Goal: Task Accomplishment & Management: Manage account settings

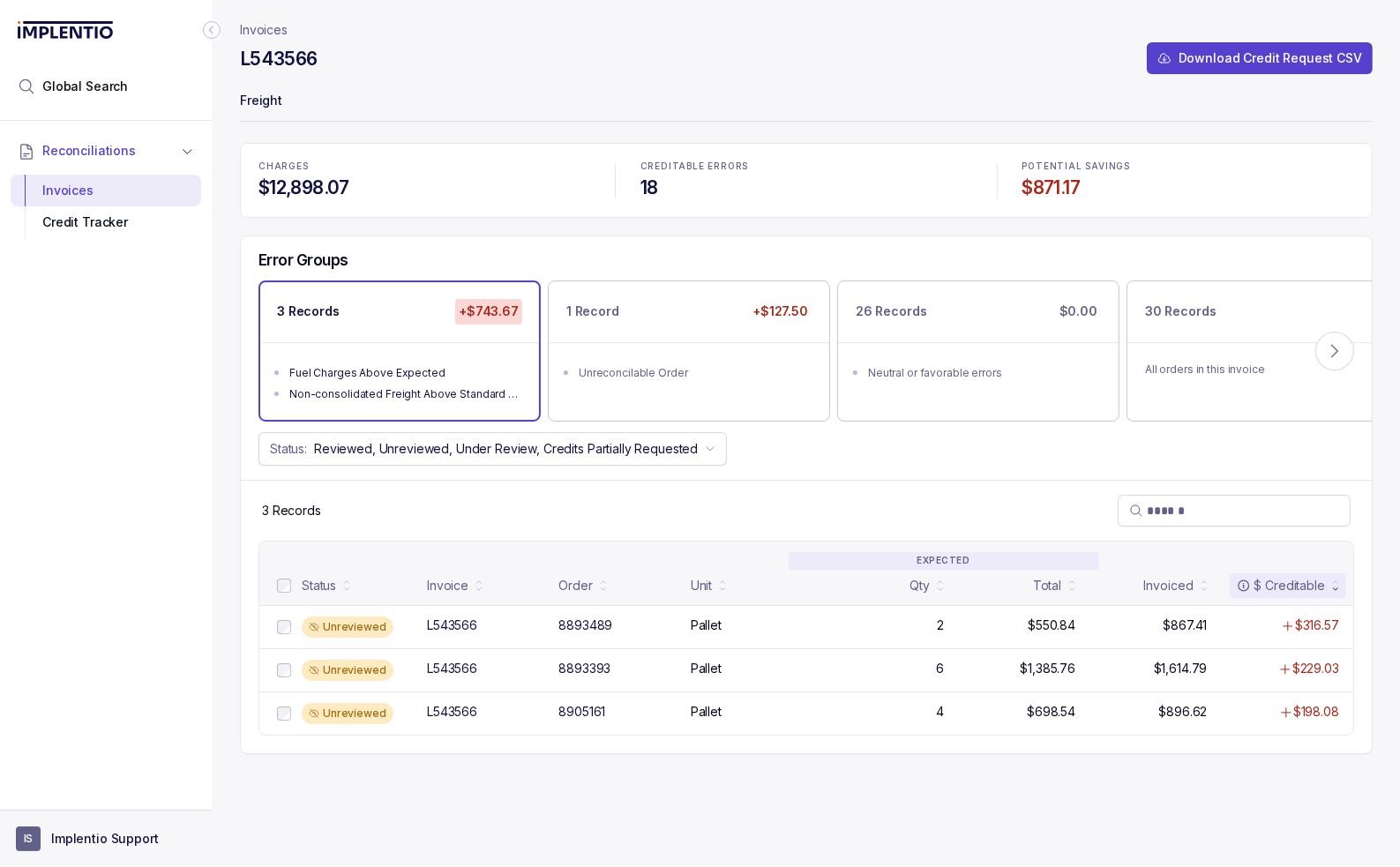
drag, startPoint x: 135, startPoint y: 837, endPoint x: 130, endPoint y: 828, distance: 10.3
click at [135, 837] on p "Implentio Support" at bounding box center [105, 839] width 108 height 18
click at [116, 809] on p "Logout" at bounding box center [116, 801] width 146 height 18
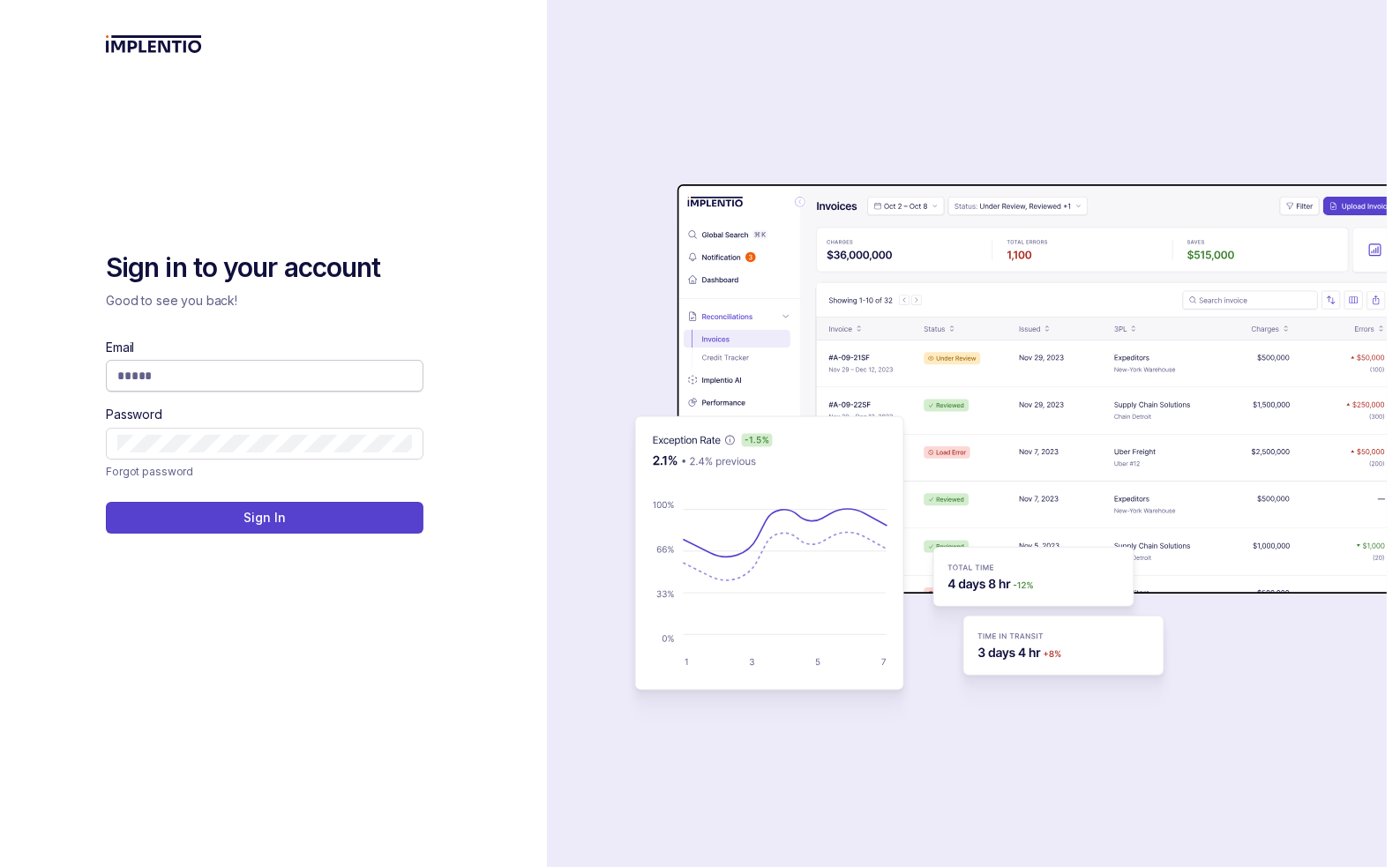
click at [189, 377] on input "Email" at bounding box center [265, 376] width 295 height 18
click at [0, 866] on com-1password-button at bounding box center [0, 867] width 0 height 0
type input "**********"
